Goal: Task Accomplishment & Management: Complete application form

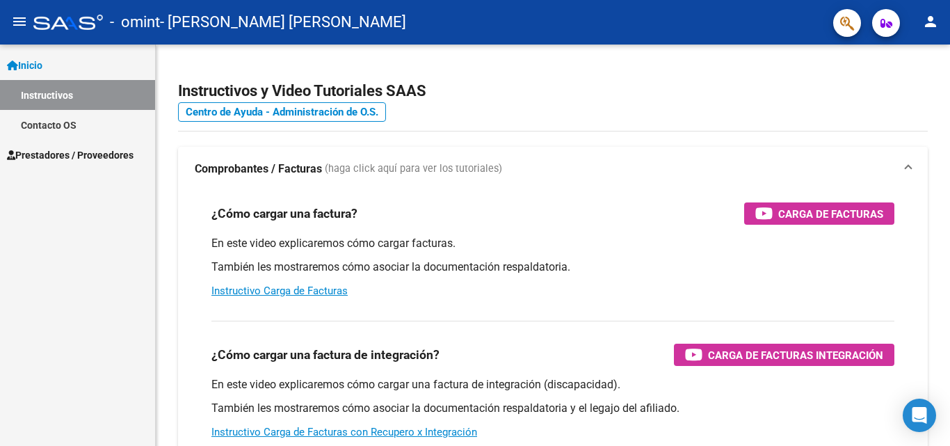
click at [83, 156] on span "Prestadores / Proveedores" at bounding box center [70, 154] width 127 height 15
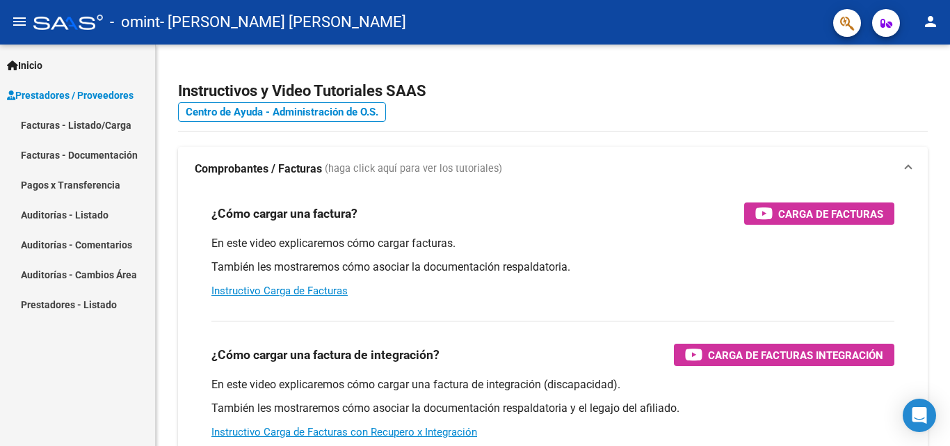
click at [70, 150] on link "Facturas - Documentación" at bounding box center [77, 155] width 155 height 30
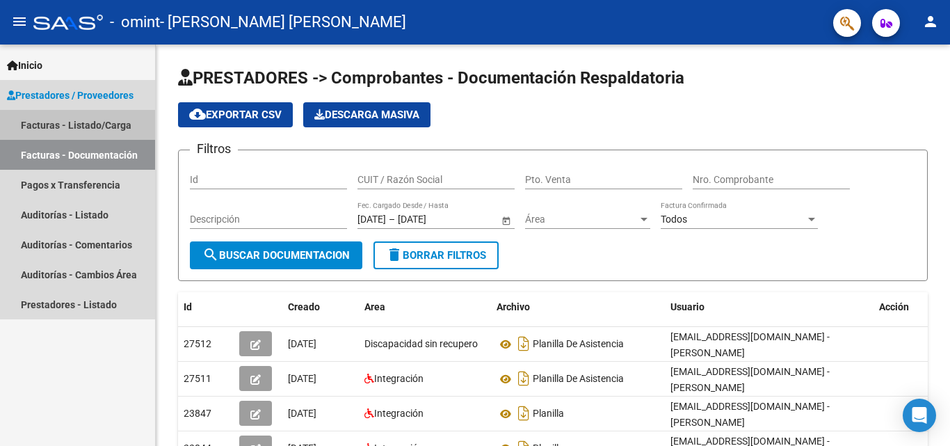
click at [113, 126] on link "Facturas - Listado/Carga" at bounding box center [77, 125] width 155 height 30
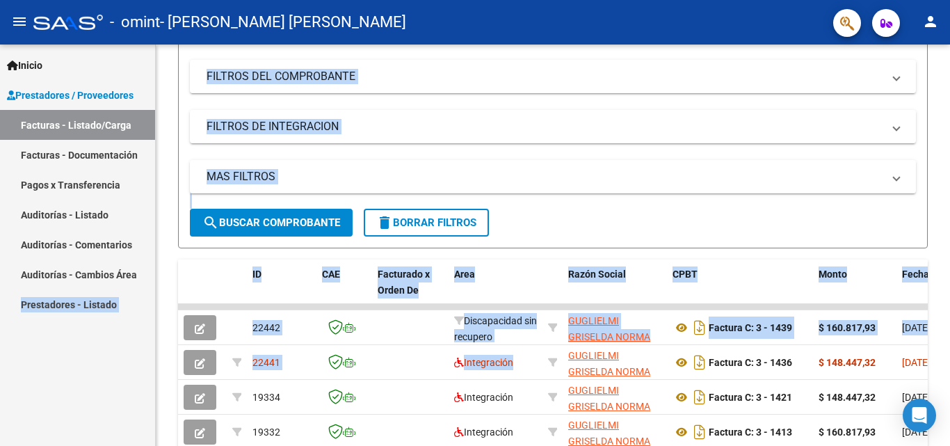
drag, startPoint x: 646, startPoint y: 347, endPoint x: 0, endPoint y: 434, distance: 651.7
click at [0, 434] on mat-sidenav-container "Inicio Instructivos Contacto OS Prestadores / Proveedores Facturas - Listado/Ca…" at bounding box center [475, 244] width 950 height 401
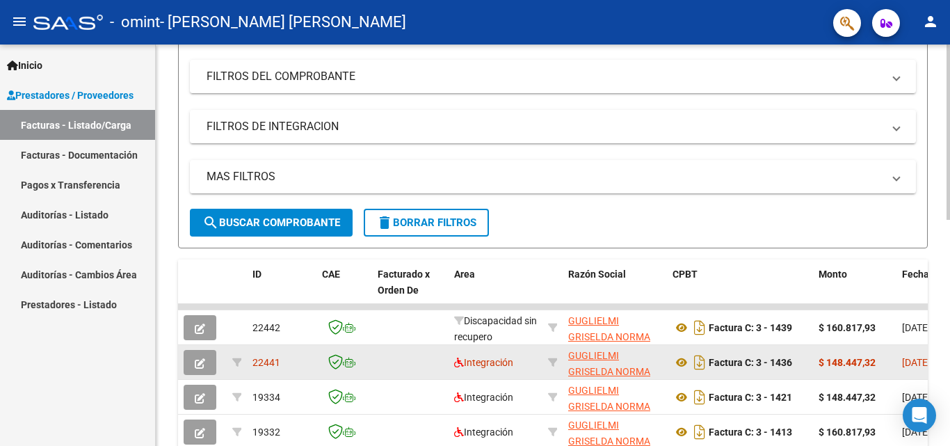
click at [811, 365] on datatable-body-cell "Factura C: 3 - 1436" at bounding box center [740, 362] width 146 height 34
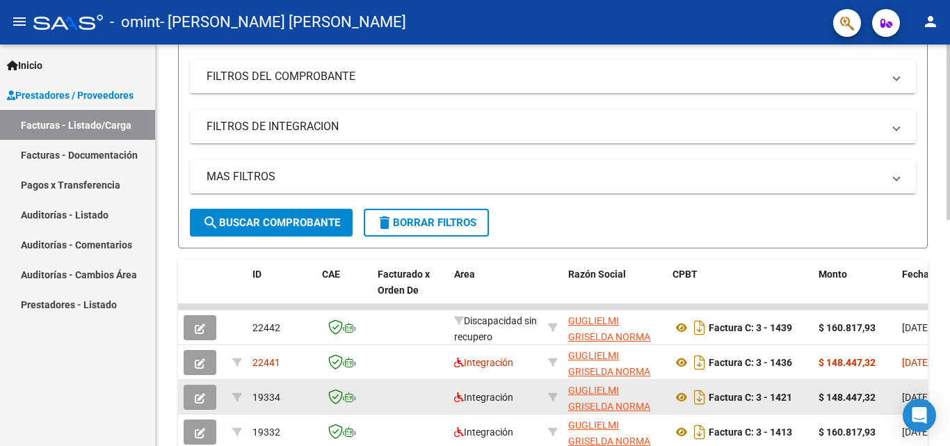
click at [807, 380] on datatable-body-cell "Factura C: 3 - 1421" at bounding box center [740, 397] width 146 height 34
click at [807, 391] on datatable-body-cell "Factura C: 3 - 1421" at bounding box center [740, 397] width 146 height 34
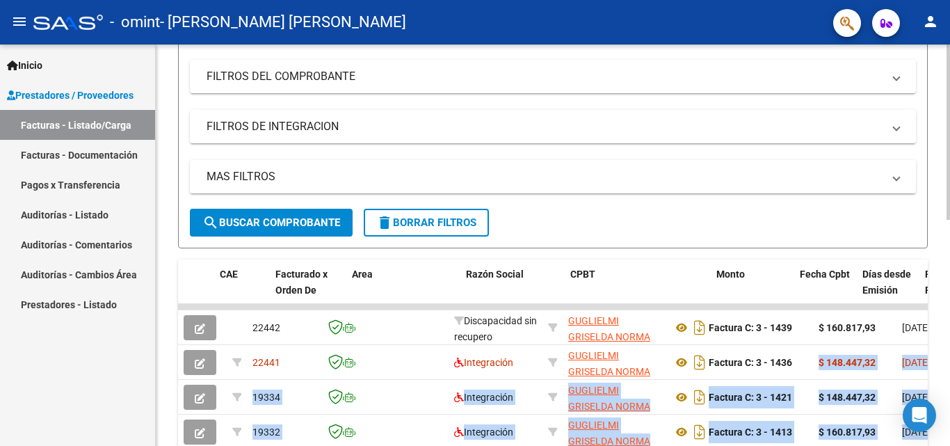
drag, startPoint x: 818, startPoint y: 361, endPoint x: 935, endPoint y: 346, distance: 118.4
click at [935, 346] on div "Video tutorial PRESTADORES -> Listado de CPBTs Emitidos por Prestadores / Prove…" at bounding box center [553, 289] width 794 height 906
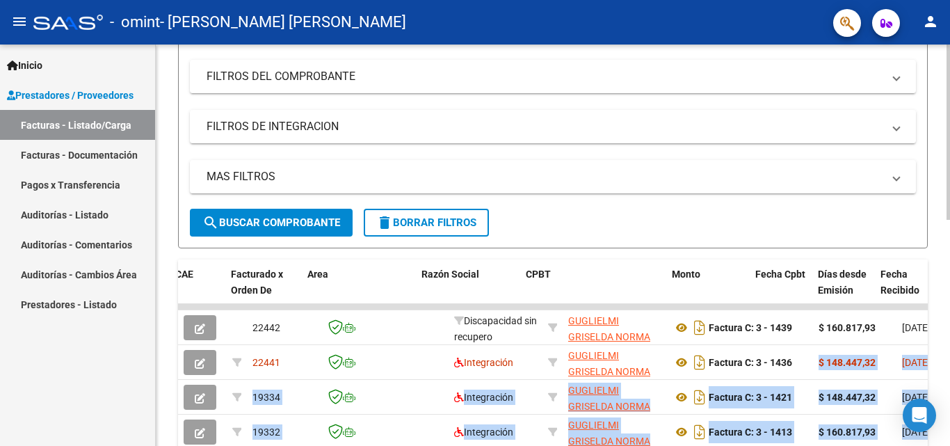
scroll to position [0, 147]
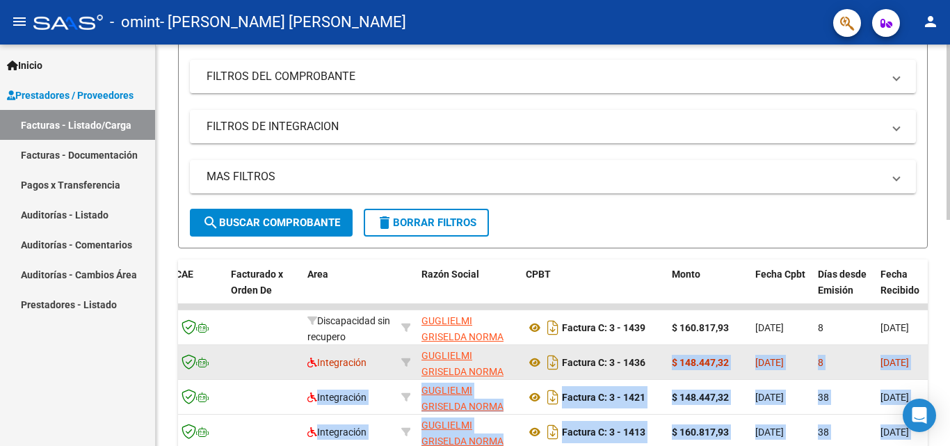
click at [696, 346] on datatable-body-cell "$ 148.447,32" at bounding box center [707, 362] width 83 height 34
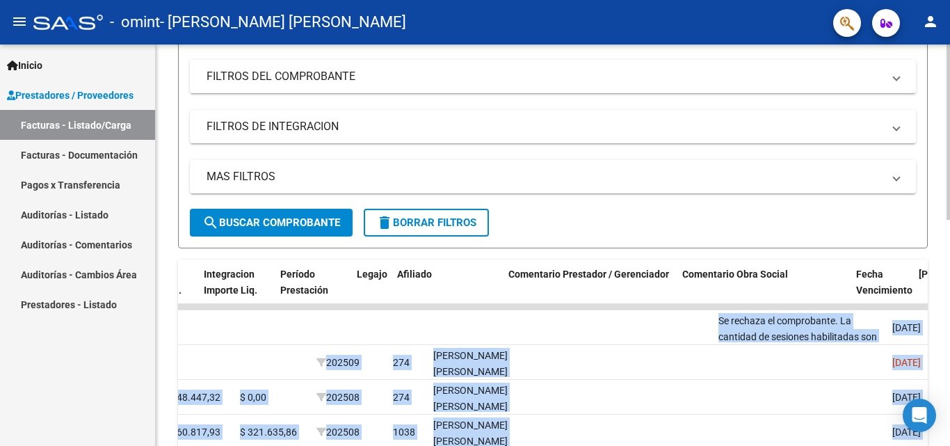
scroll to position [0, 1854]
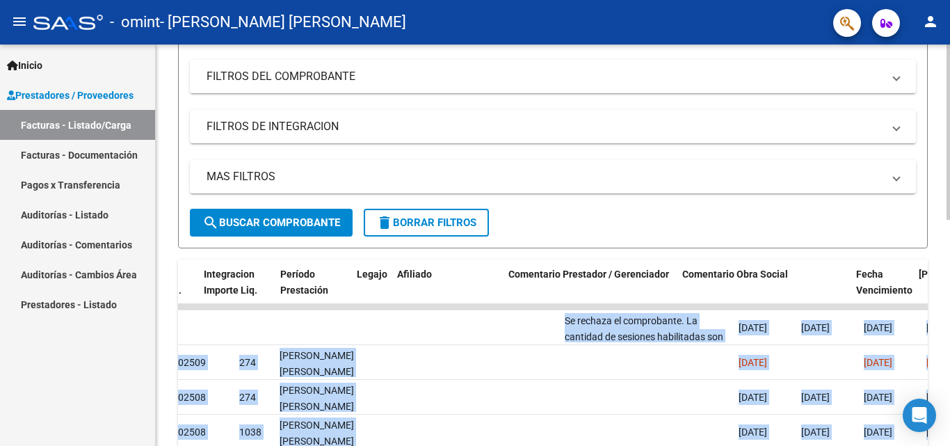
drag, startPoint x: 628, startPoint y: 323, endPoint x: 949, endPoint y: 304, distance: 321.0
click at [949, 304] on div "Video tutorial PRESTADORES -> Listado de CPBTs Emitidos por Prestadores / Prove…" at bounding box center [554, 289] width 797 height 906
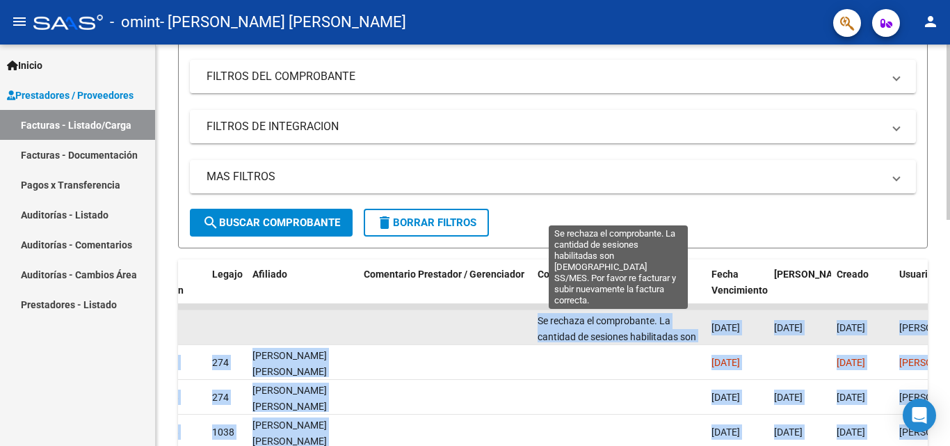
click at [653, 332] on span "Se rechaza el comprobante. La cantidad de sesiones habilitadas son [DEMOGRAPHIC…" at bounding box center [616, 352] width 158 height 74
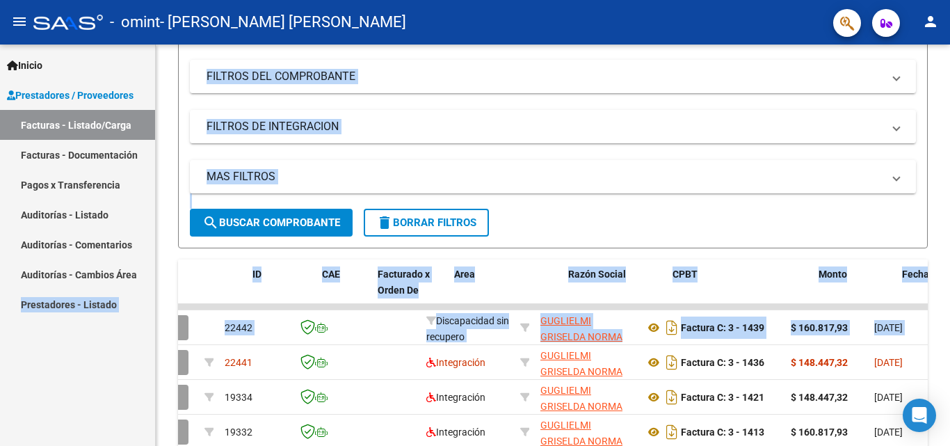
scroll to position [0, 0]
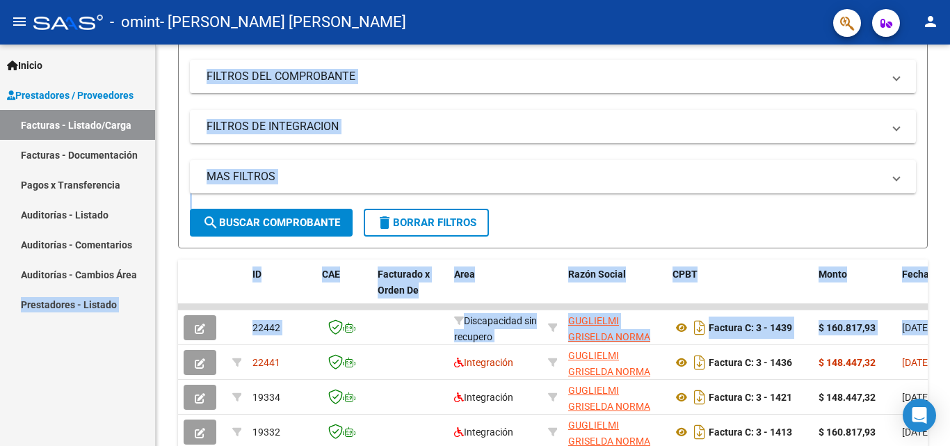
drag, startPoint x: 681, startPoint y: 332, endPoint x: 0, endPoint y: 350, distance: 681.5
click at [0, 350] on mat-sidenav-container "Inicio Instructivos Contacto OS Prestadores / Proveedores Facturas - Listado/Ca…" at bounding box center [475, 244] width 950 height 401
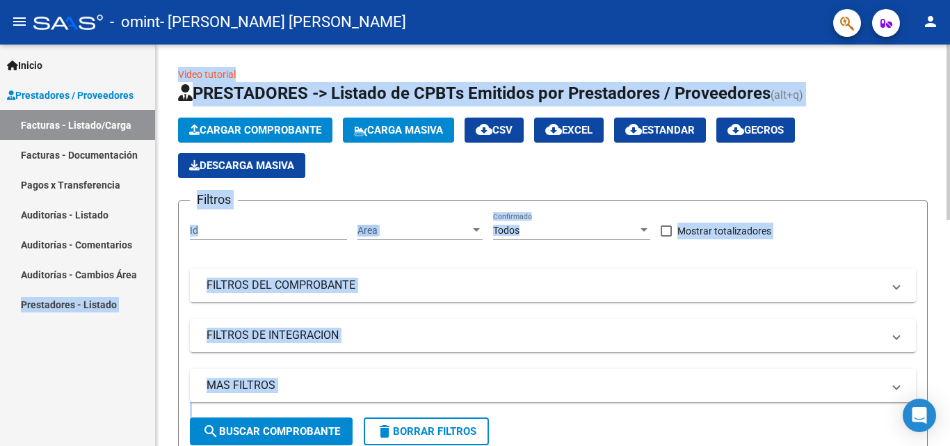
click at [230, 137] on button "Cargar Comprobante" at bounding box center [255, 129] width 154 height 25
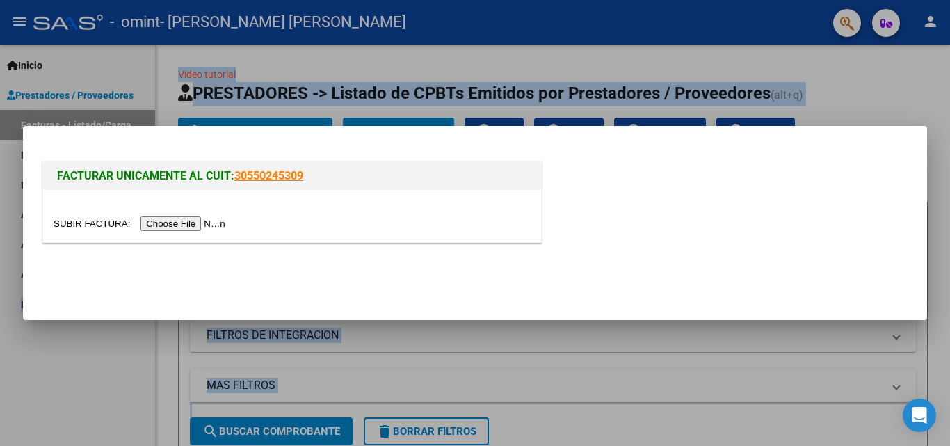
click at [138, 222] on input "file" at bounding box center [142, 223] width 176 height 15
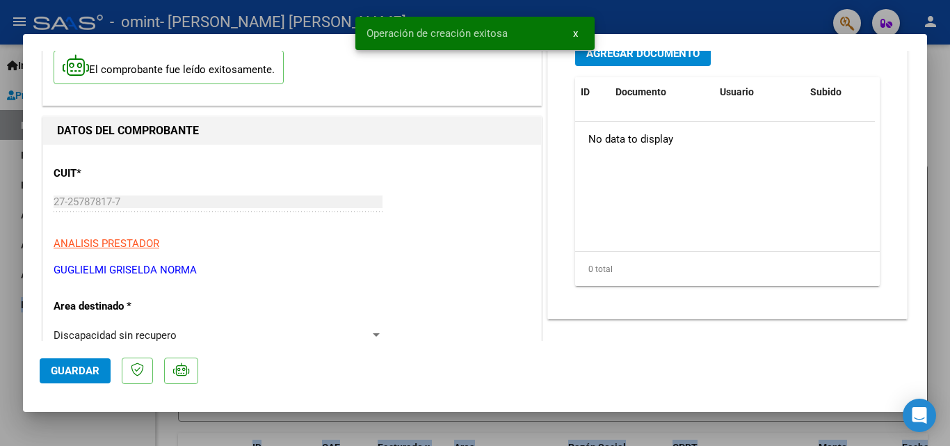
scroll to position [139, 0]
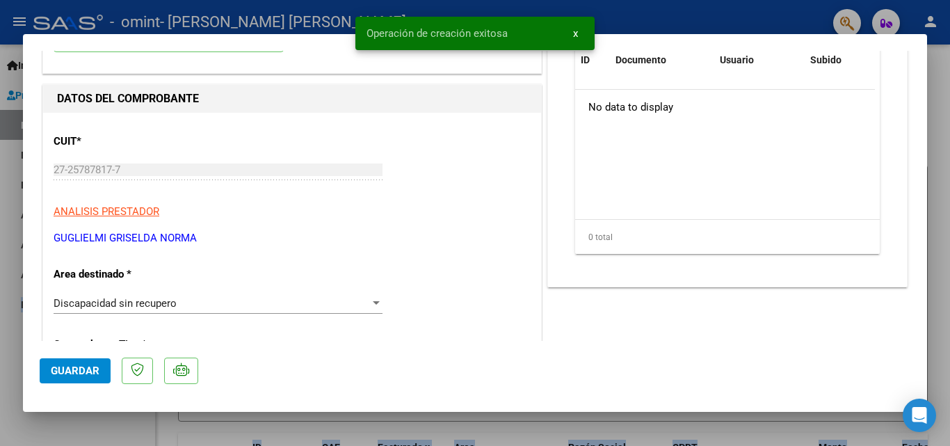
click at [140, 304] on span "Discapacidad sin recupero" at bounding box center [115, 303] width 123 height 13
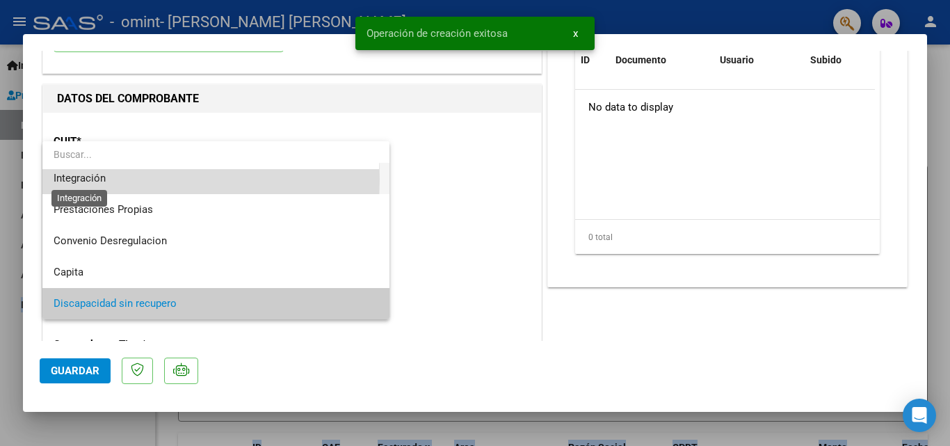
click at [99, 179] on span "Integración" at bounding box center [80, 178] width 52 height 13
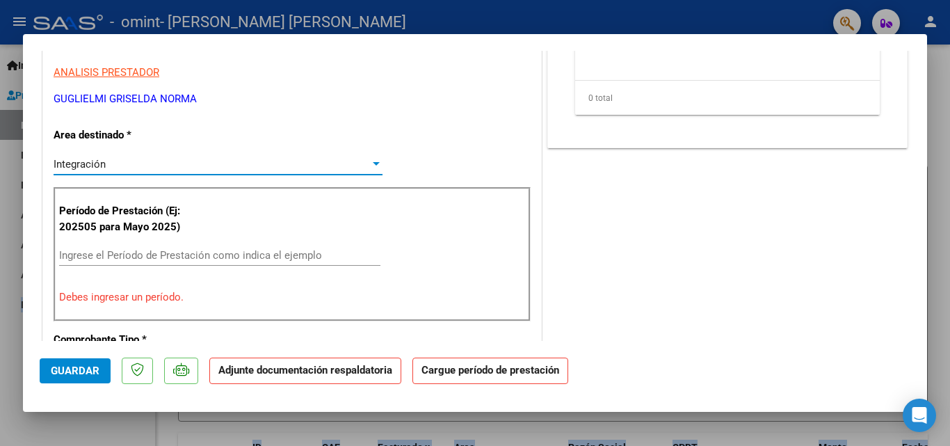
scroll to position [348, 0]
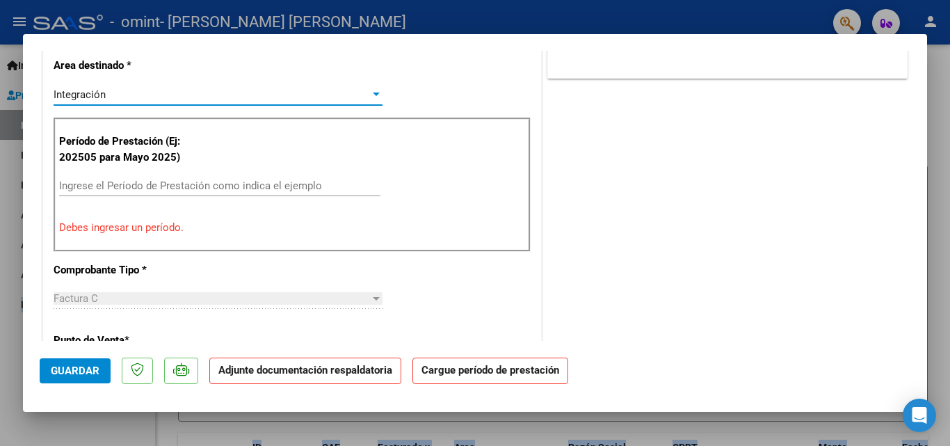
click at [106, 190] on input "Ingrese el Período de Prestación como indica el ejemplo" at bounding box center [219, 185] width 321 height 13
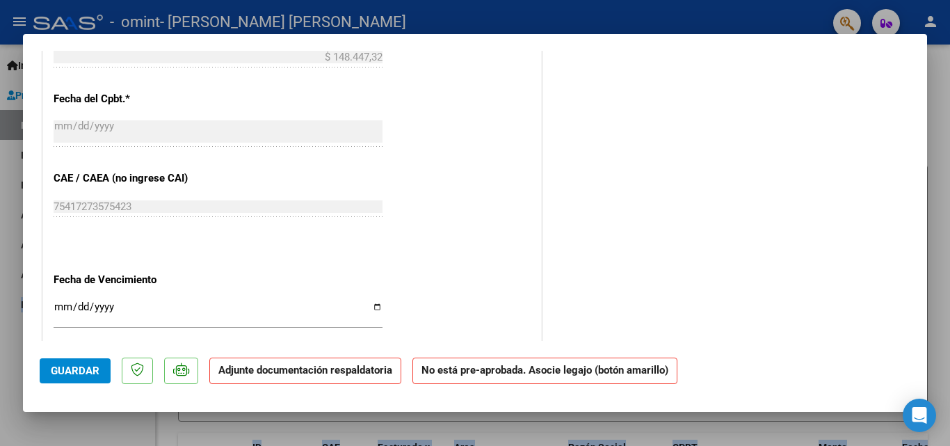
scroll to position [765, 0]
type input "202509"
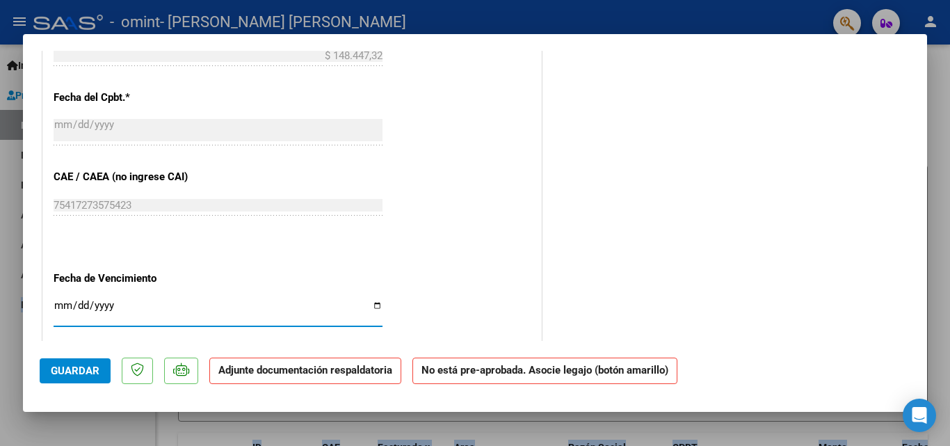
click at [99, 315] on input "Ingresar la fecha" at bounding box center [218, 311] width 329 height 22
click at [99, 309] on input "Ingresar la fecha" at bounding box center [218, 311] width 329 height 22
click at [375, 309] on input "Ingresar la fecha" at bounding box center [218, 311] width 329 height 22
type input "[DATE]"
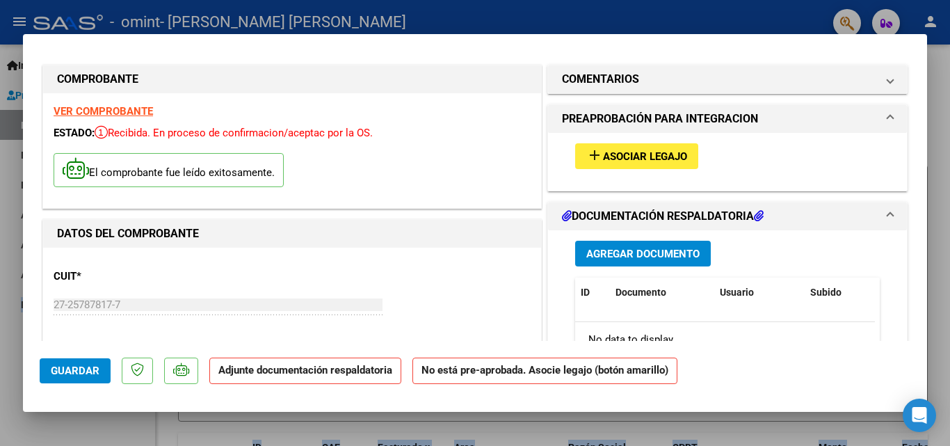
scroll to position [0, 0]
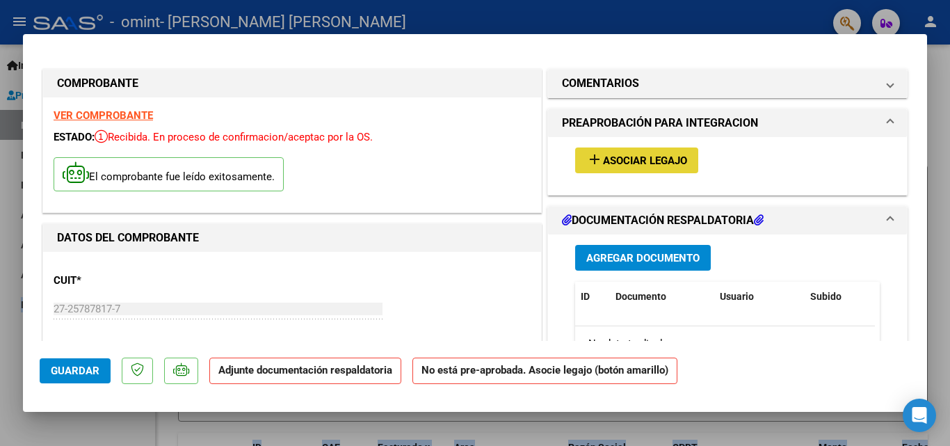
click at [611, 158] on span "Asociar Legajo" at bounding box center [645, 160] width 84 height 13
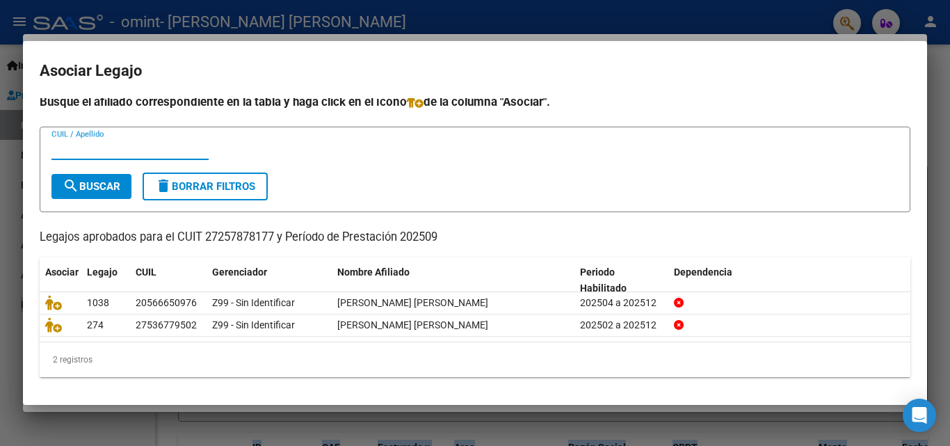
scroll to position [7, 0]
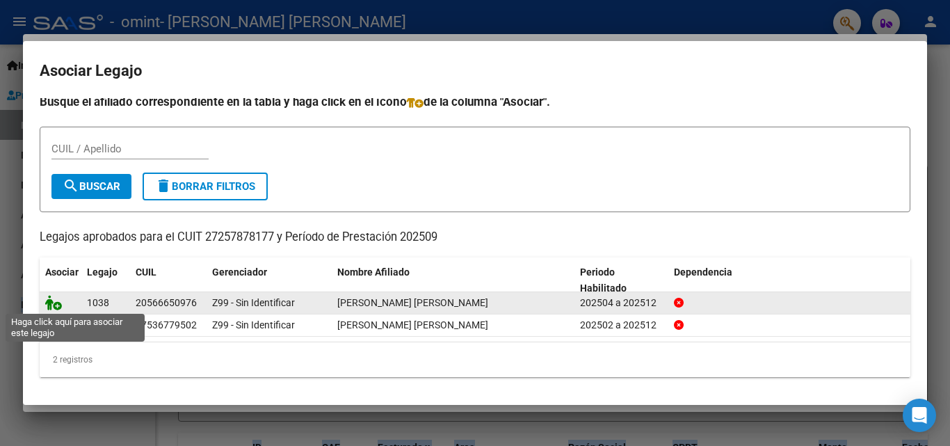
click at [58, 302] on icon at bounding box center [53, 302] width 17 height 15
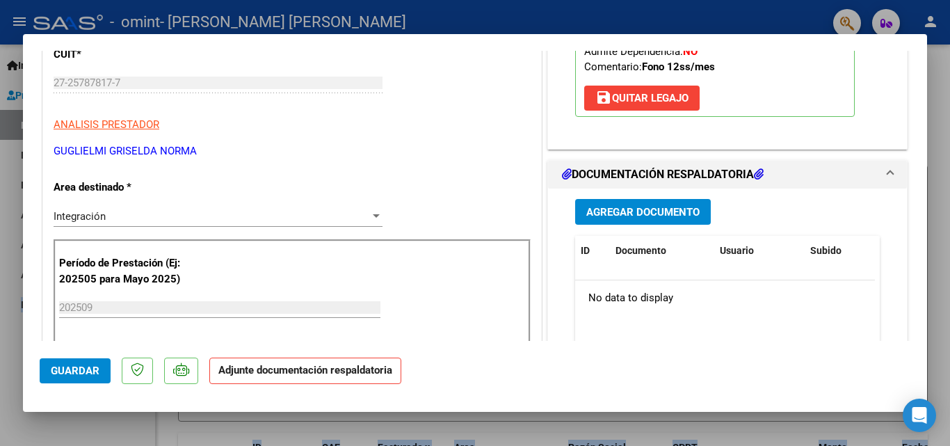
scroll to position [348, 0]
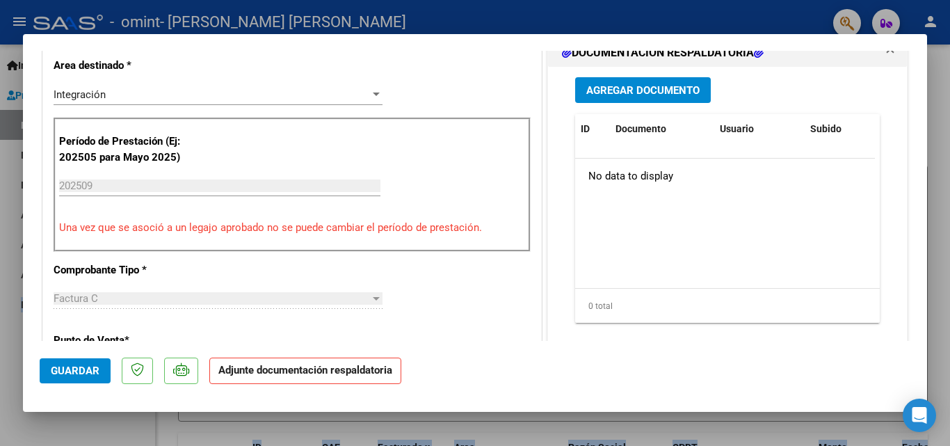
click at [592, 93] on span "Agregar Documento" at bounding box center [642, 90] width 113 height 13
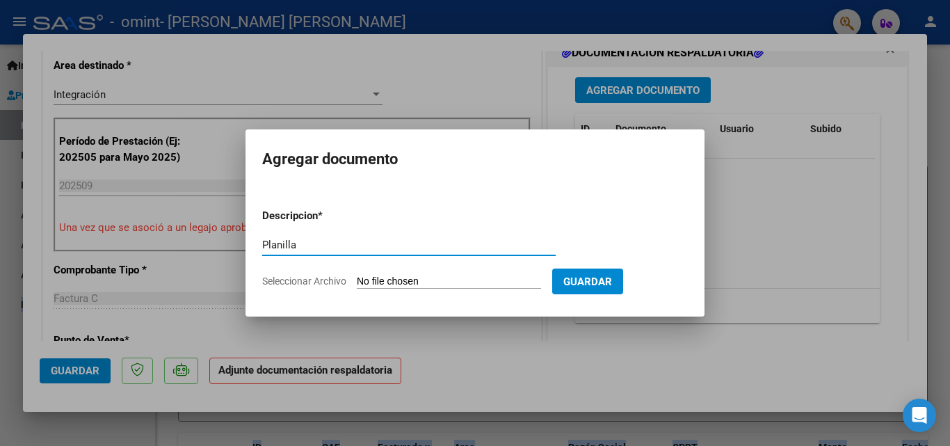
type input "Planilla"
click at [395, 284] on input "Seleccionar Archivo" at bounding box center [449, 281] width 184 height 13
type input "C:\fakepath\Planilla [PERSON_NAME] Septiembre 2025.pdf"
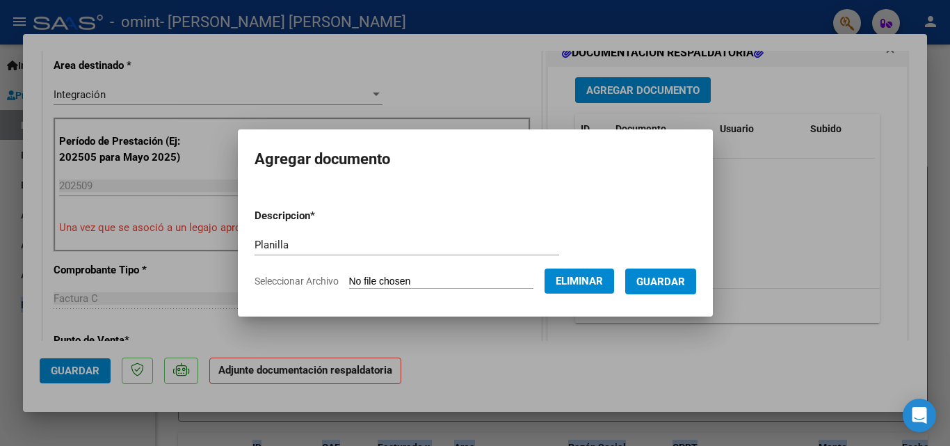
click at [660, 279] on span "Guardar" at bounding box center [660, 281] width 49 height 13
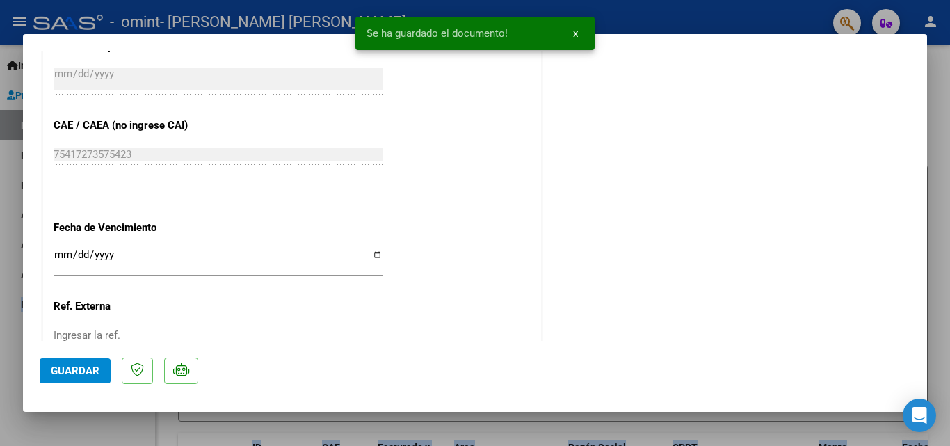
scroll to position [954, 0]
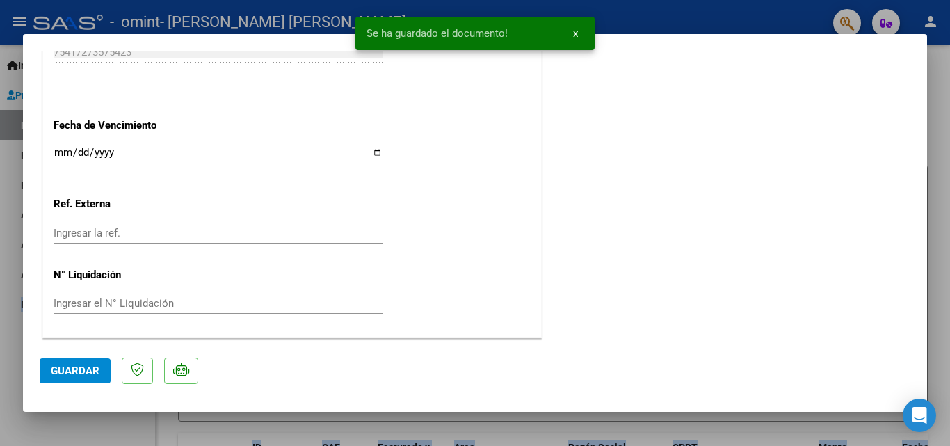
click at [73, 373] on span "Guardar" at bounding box center [75, 370] width 49 height 13
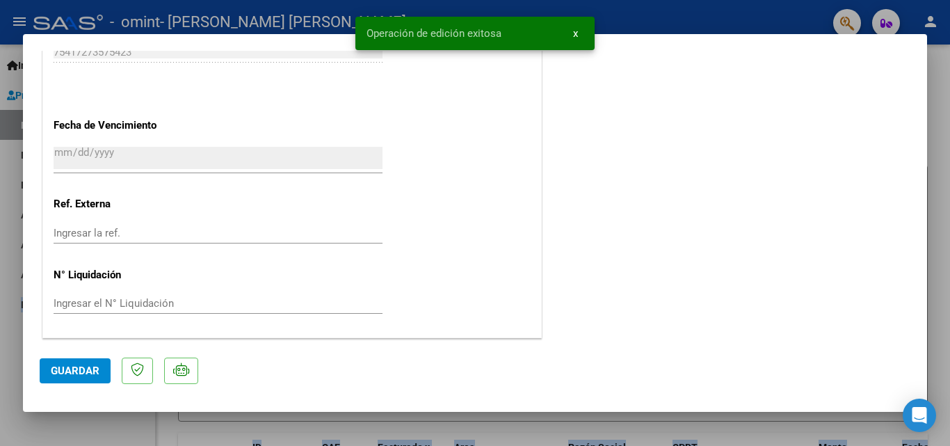
click at [69, 370] on span "Guardar" at bounding box center [75, 370] width 49 height 13
click at [102, 425] on div at bounding box center [475, 223] width 950 height 446
type input "$ 0,00"
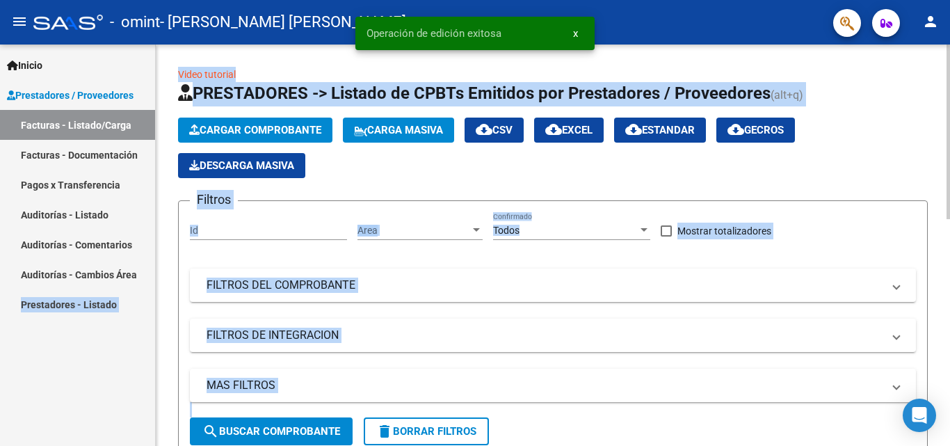
scroll to position [209, 0]
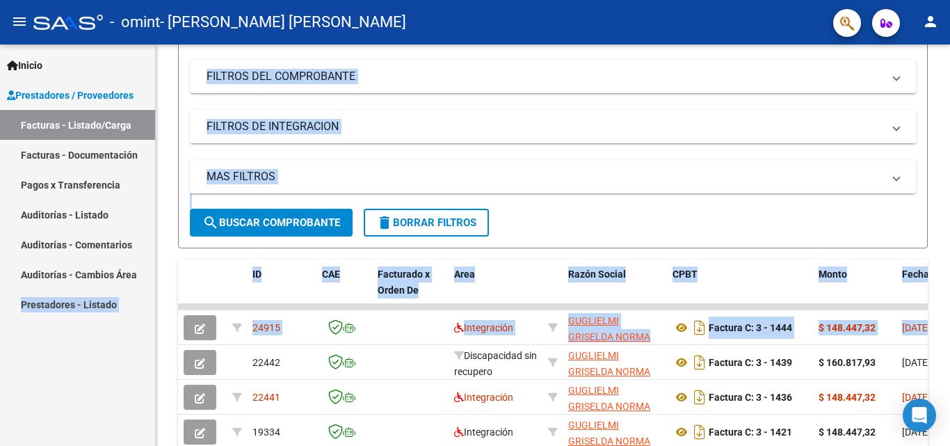
click at [42, 157] on link "Facturas - Documentación" at bounding box center [77, 155] width 155 height 30
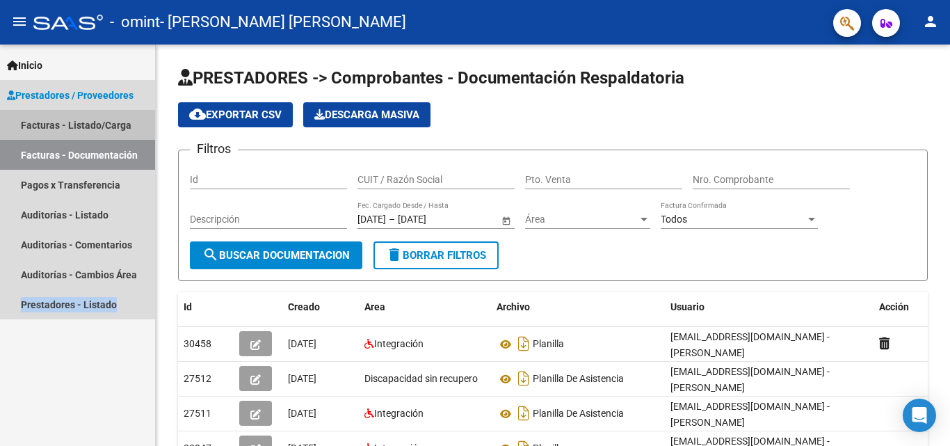
click at [53, 124] on link "Facturas - Listado/Carga" at bounding box center [77, 125] width 155 height 30
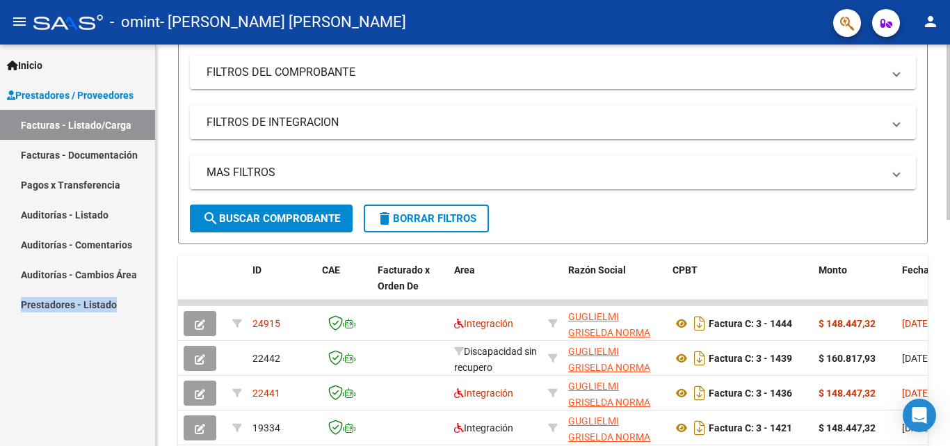
scroll to position [278, 0]
